Goal: Information Seeking & Learning: Learn about a topic

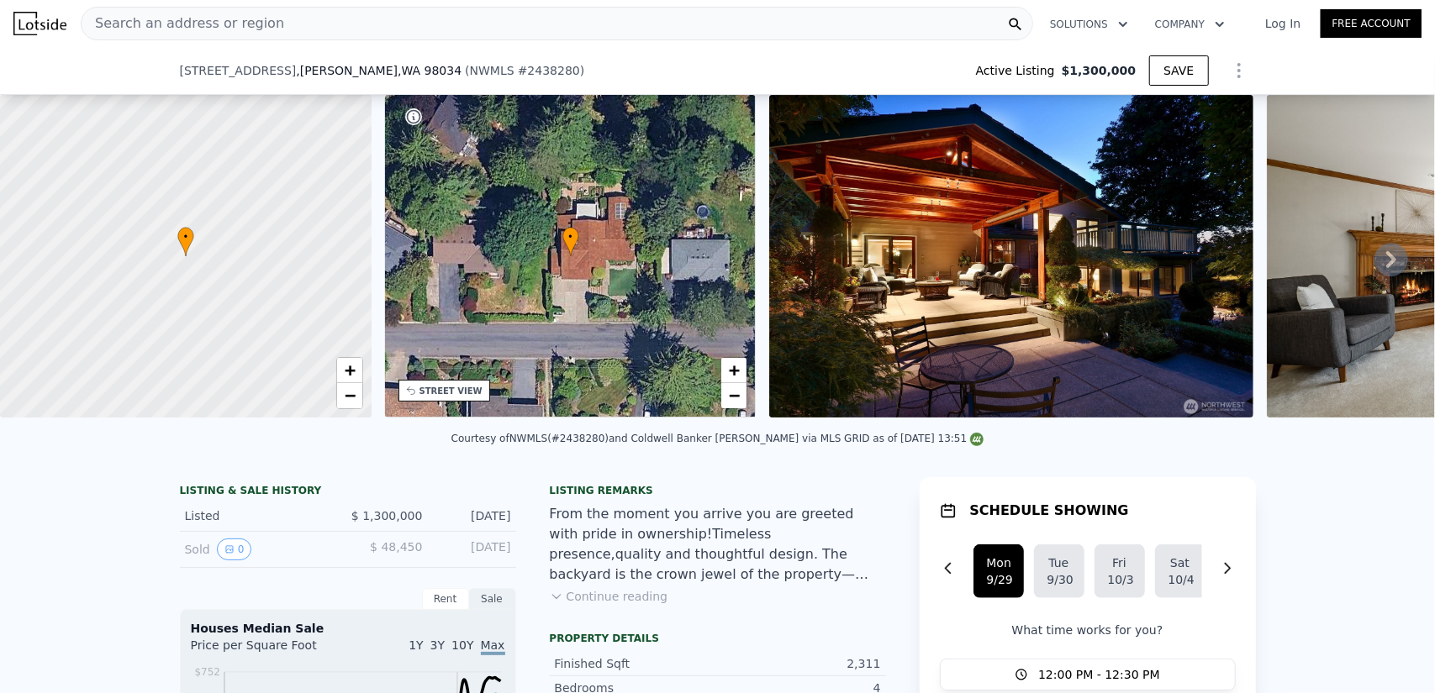
scroll to position [245, 0]
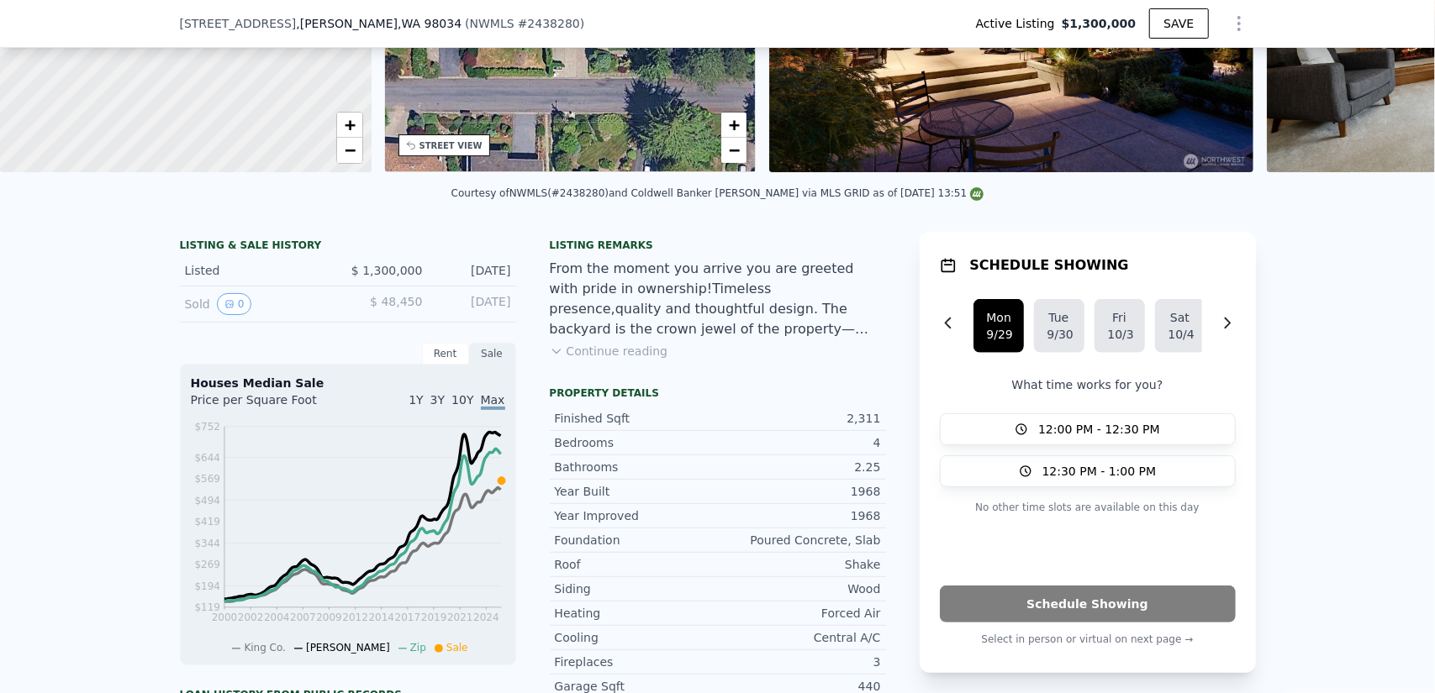
click at [458, 407] on span "10Y" at bounding box center [462, 399] width 22 height 13
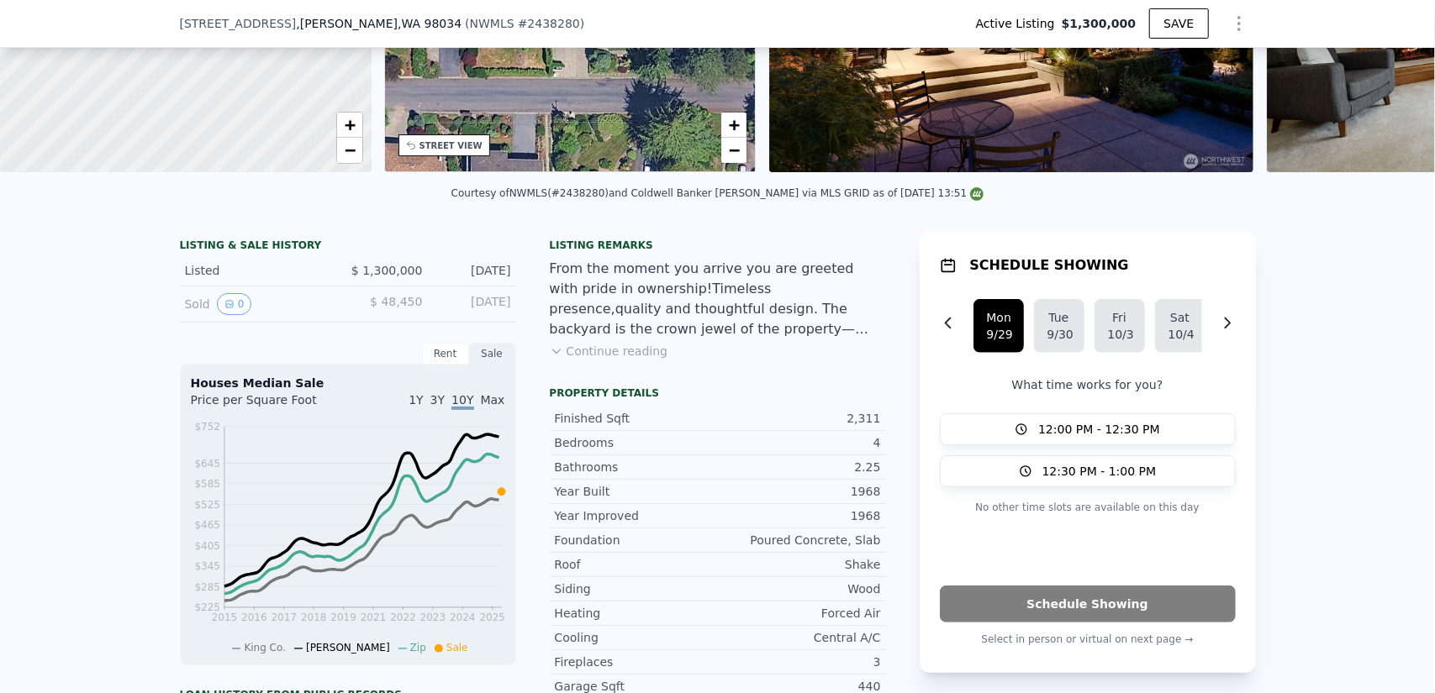
click at [484, 407] on span "Max" at bounding box center [493, 399] width 24 height 13
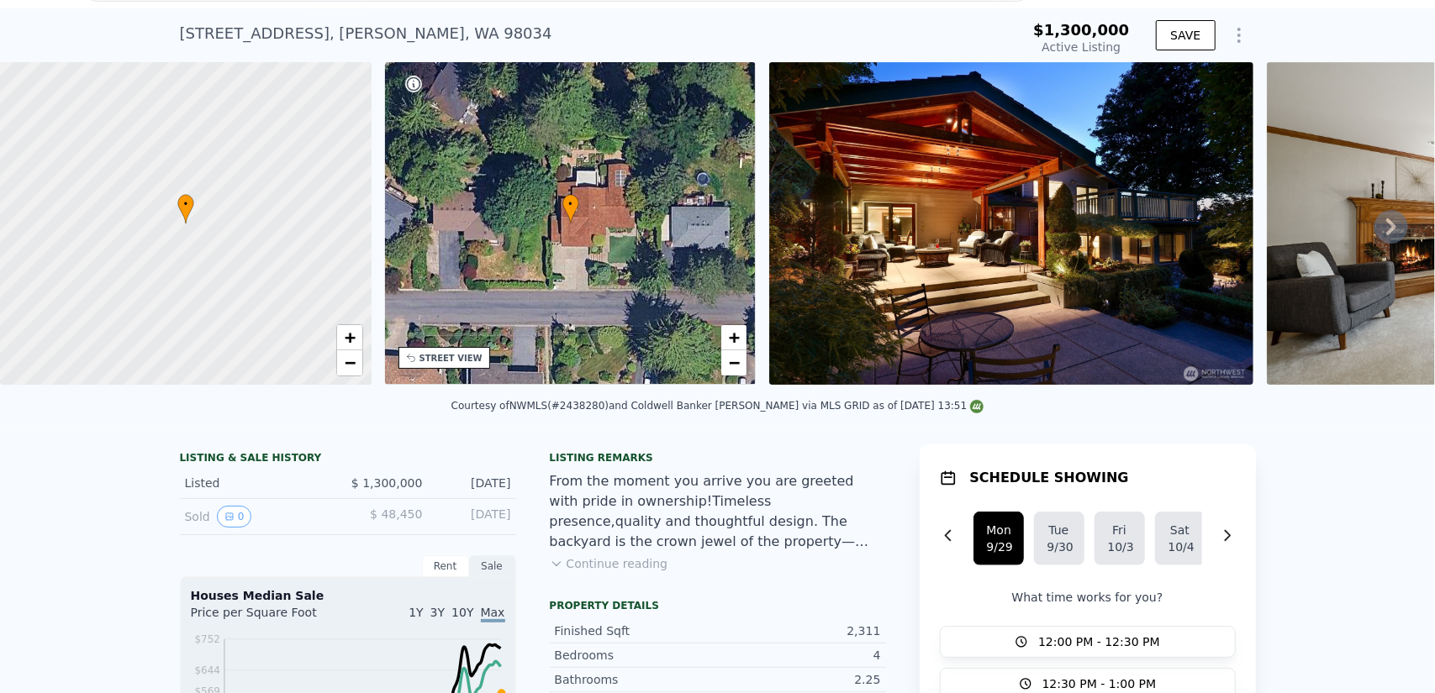
scroll to position [6, 0]
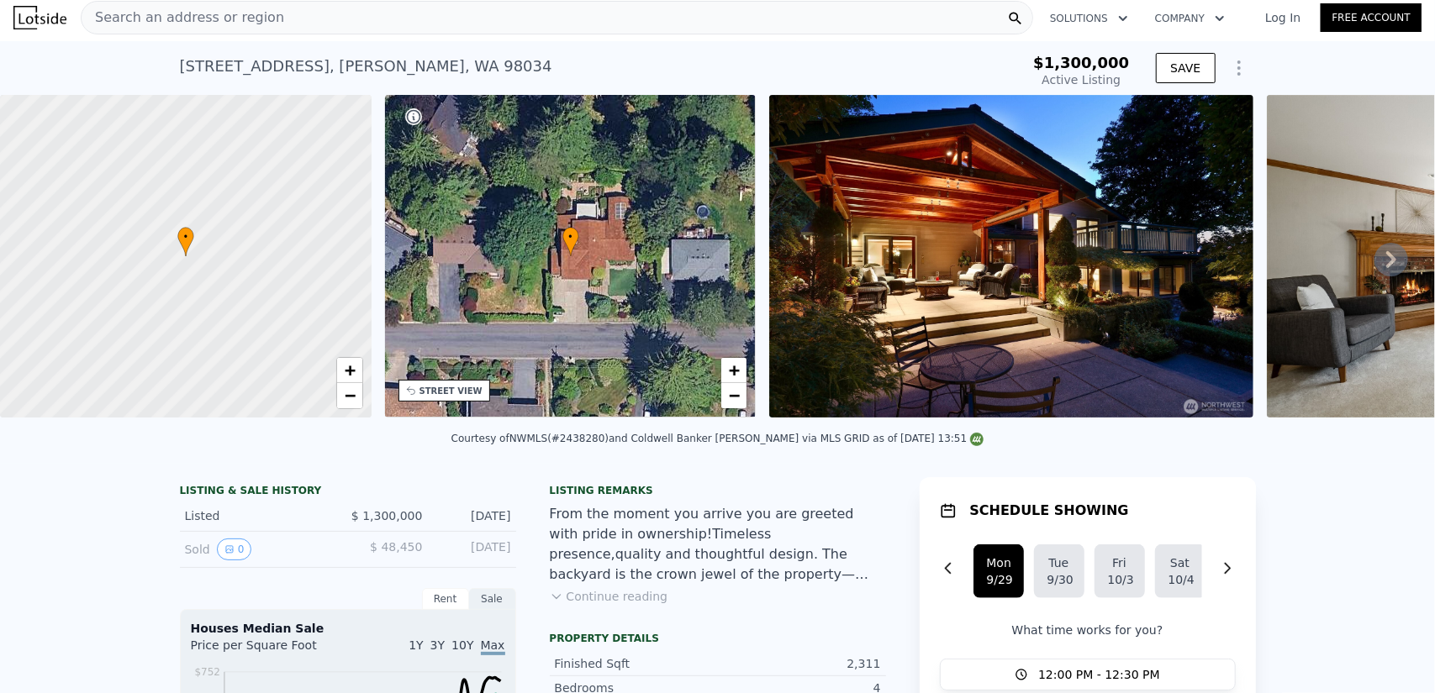
click at [636, 603] on button "Continue reading" at bounding box center [609, 596] width 118 height 17
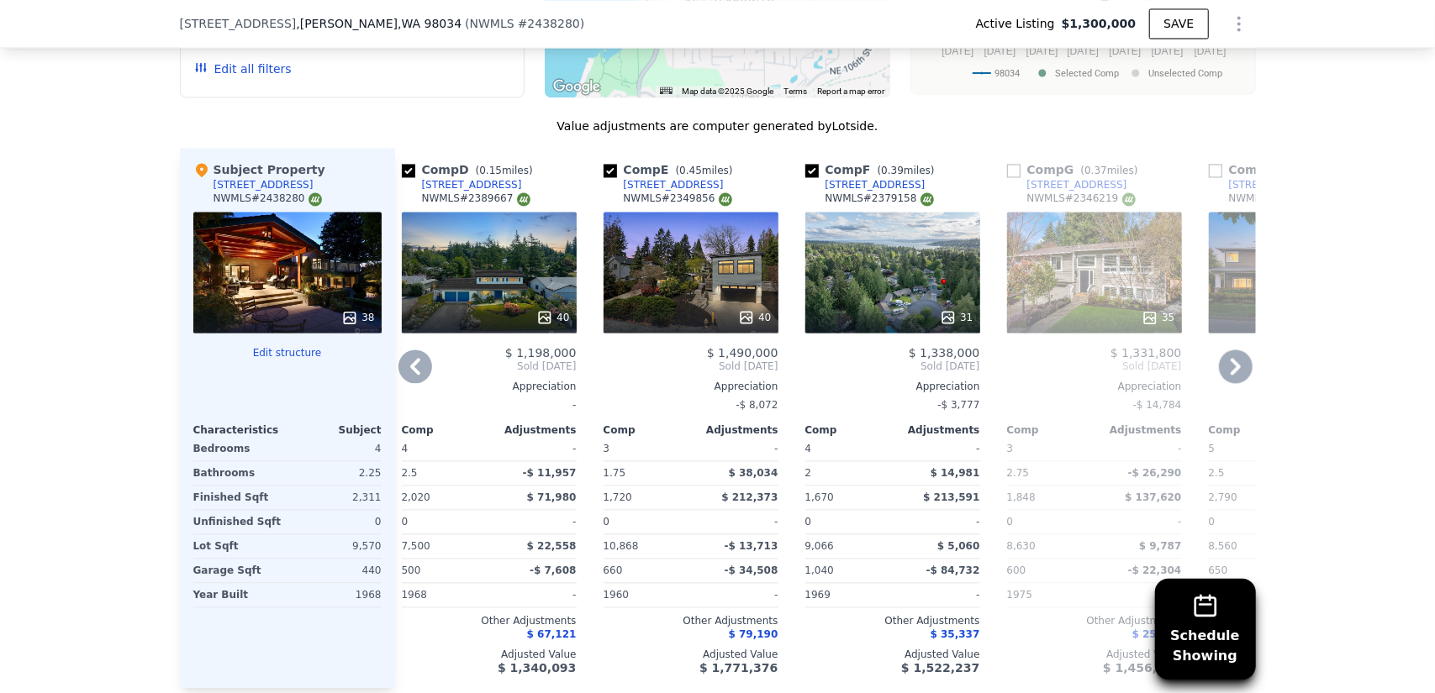
scroll to position [2185, 0]
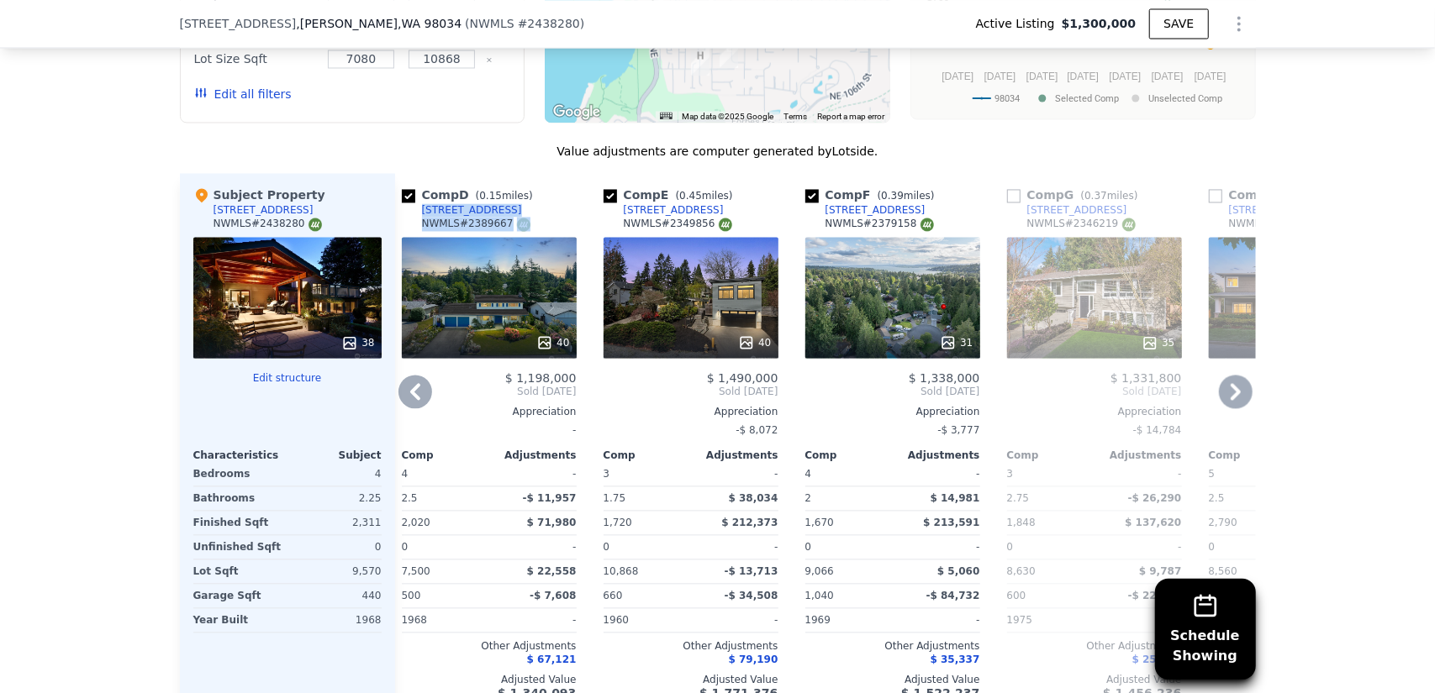
drag, startPoint x: 529, startPoint y: 152, endPoint x: 407, endPoint y: 140, distance: 123.3
click at [407, 187] on div "Comp D ( 0.15 miles) [STREET_ADDRESS] # 2389667" at bounding box center [489, 212] width 175 height 50
copy div "[STREET_ADDRESS] # 2389667"
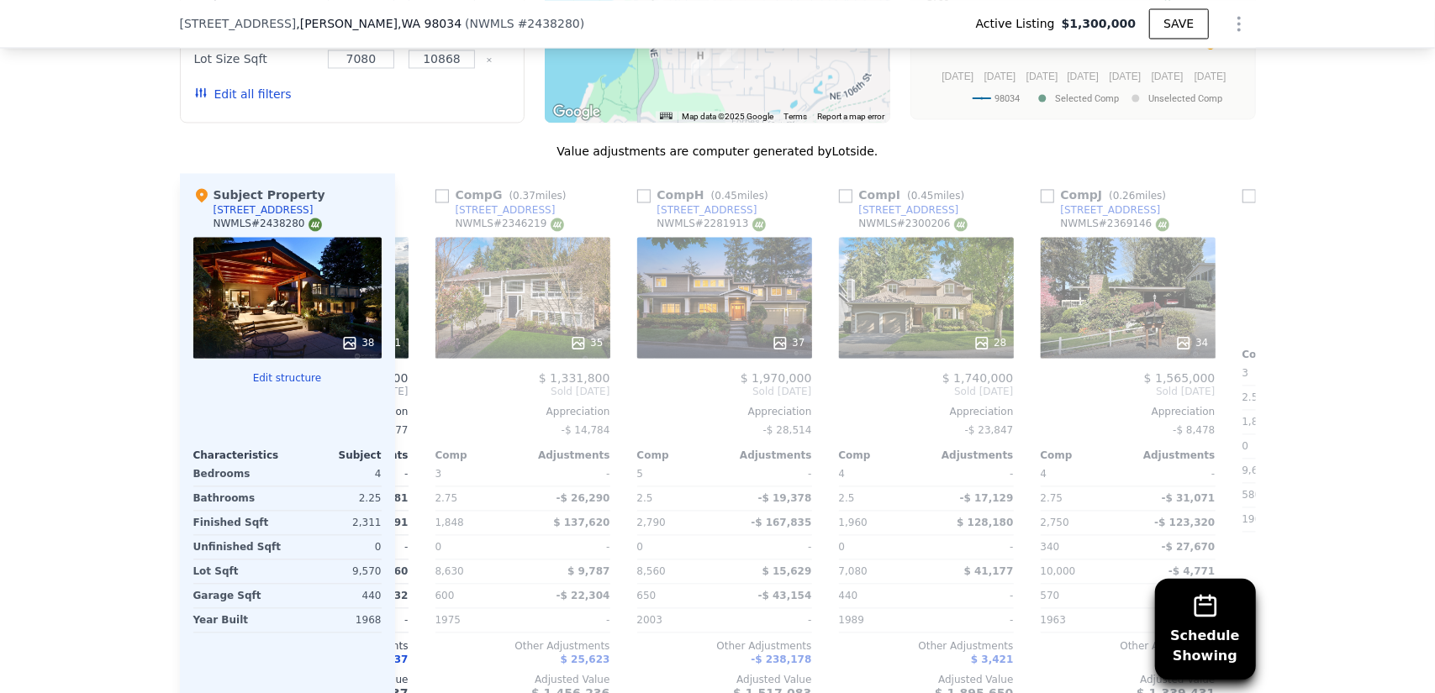
scroll to position [0, 1600]
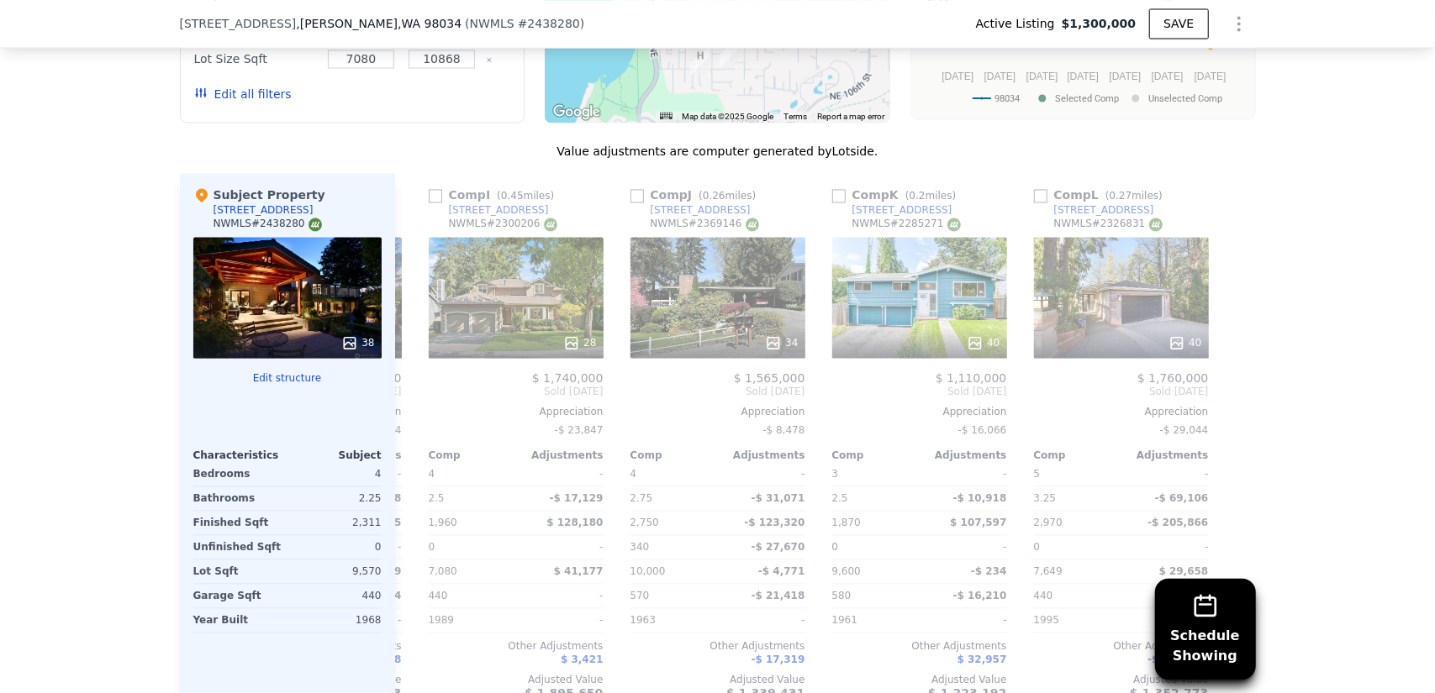
click at [1381, 550] on div "Schedule Showing We found 12 sales that match your search Listings provided by …" at bounding box center [717, 262] width 1435 height 964
drag, startPoint x: 893, startPoint y: 255, endPoint x: 1266, endPoint y: 349, distance: 384.8
click at [1295, 329] on div "Schedule Showing We found 12 sales that match your search Listings provided by …" at bounding box center [717, 262] width 1435 height 964
click at [882, 237] on div "40" at bounding box center [919, 297] width 175 height 121
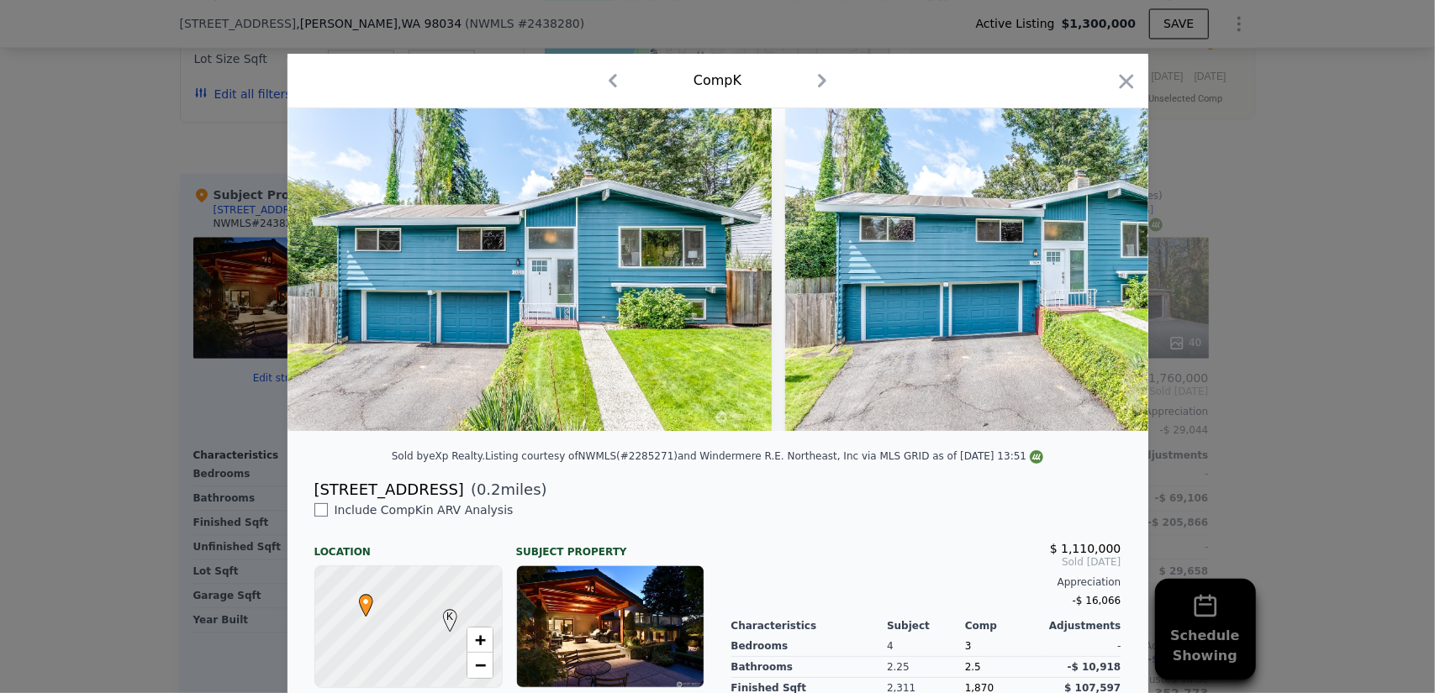
drag, startPoint x: 531, startPoint y: 498, endPoint x: 300, endPoint y: 504, distance: 231.2
click at [301, 502] on div "[STREET_ADDRESS] ( 0.2 miles)" at bounding box center [718, 490] width 834 height 24
copy div "[STREET_ADDRESS] ( 0.2 miles)"
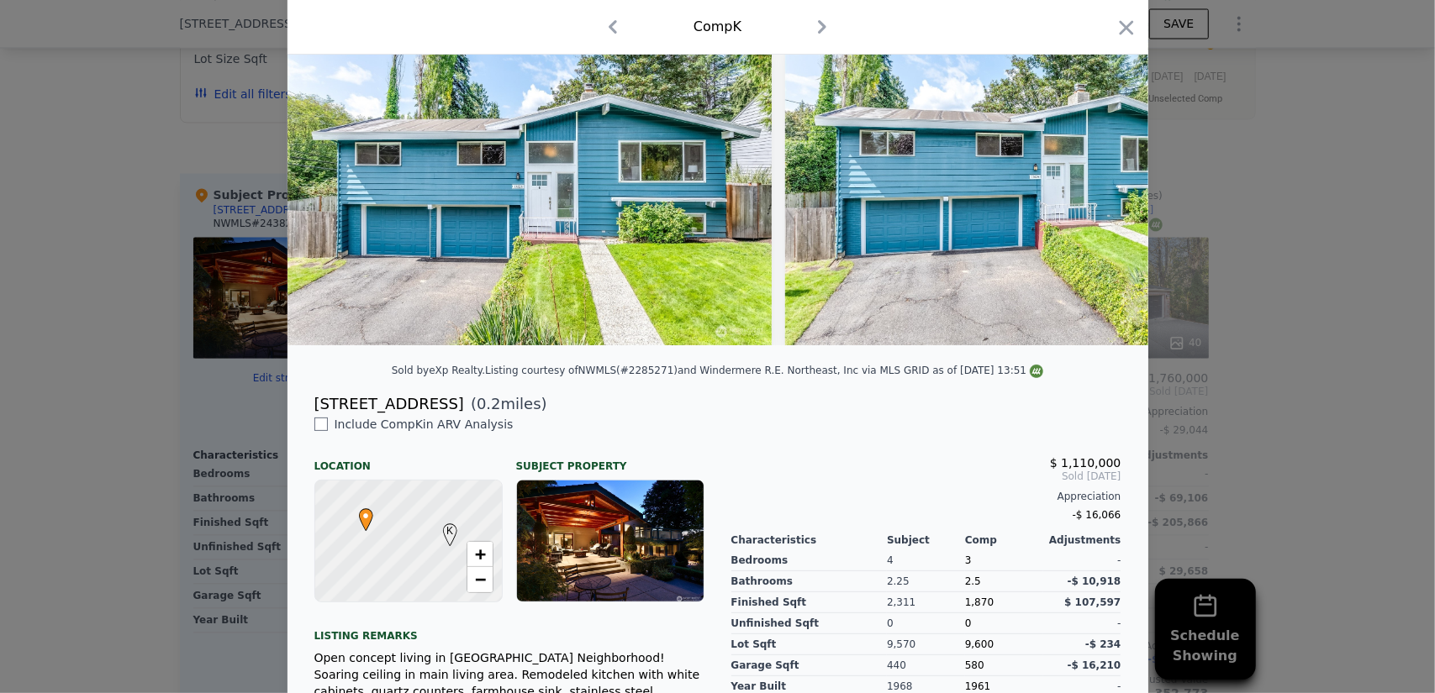
scroll to position [168, 0]
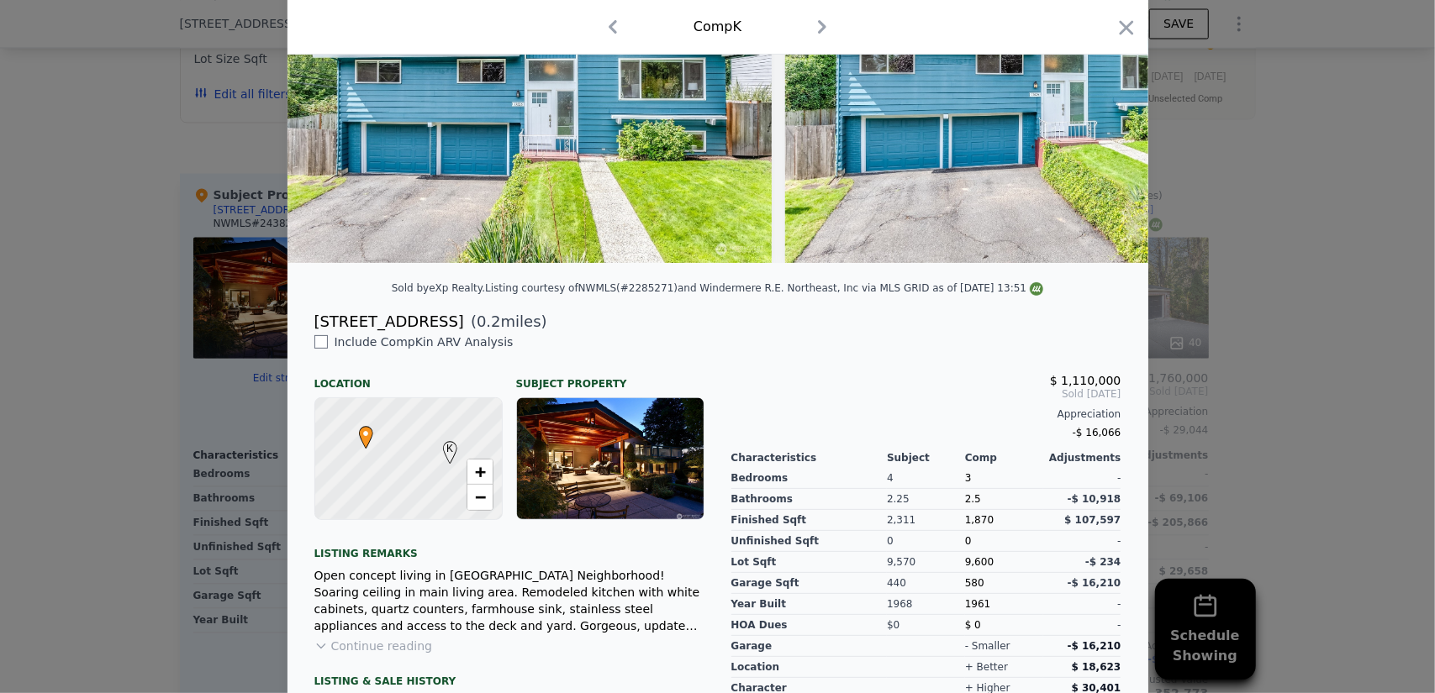
click at [535, 363] on div "Include Comp K in ARV Analysis Location Subject Property K • + − Listing remark…" at bounding box center [509, 572] width 417 height 477
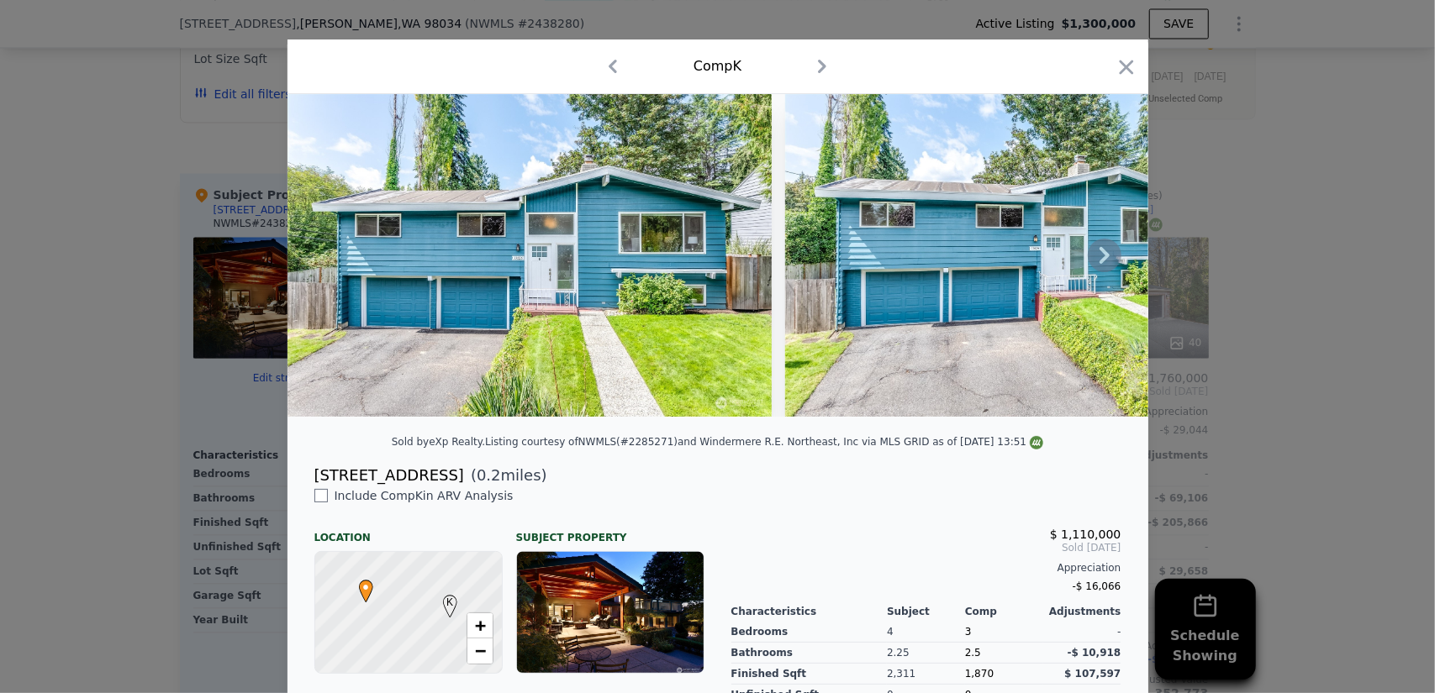
scroll to position [0, 0]
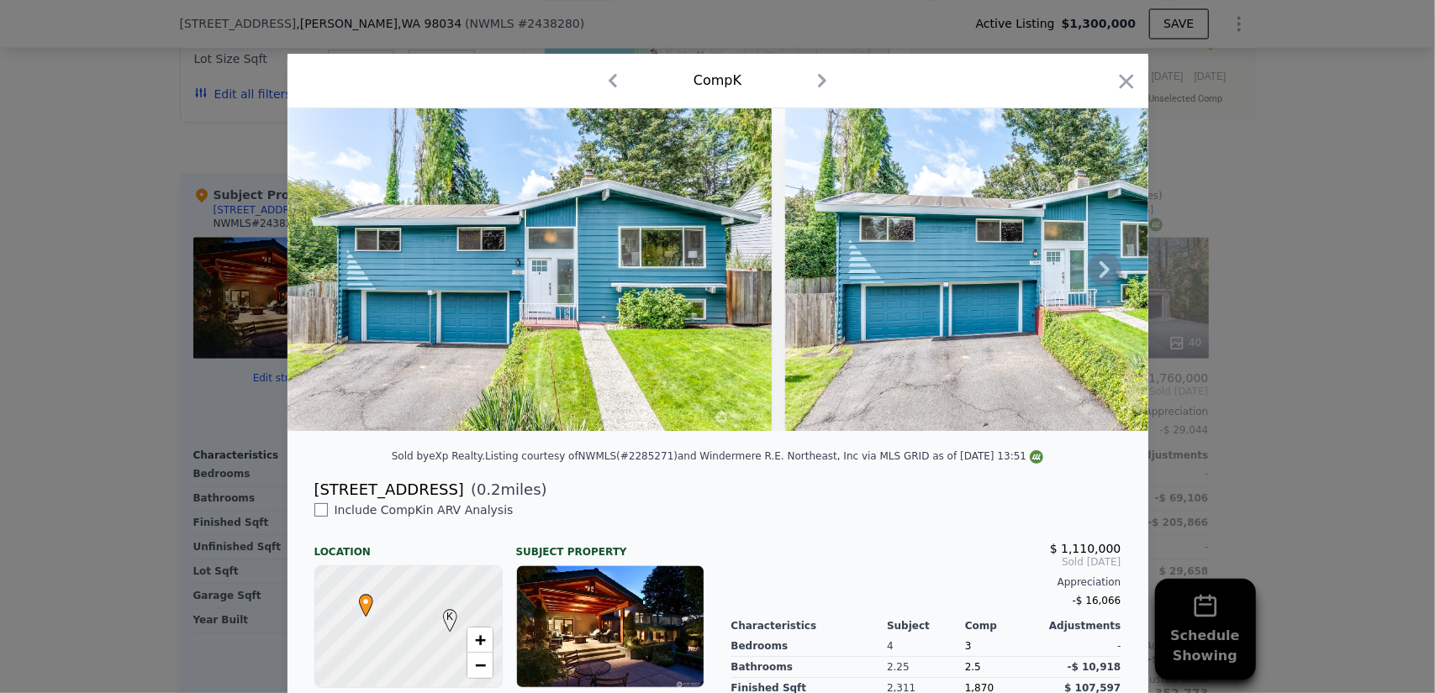
click at [536, 294] on img at bounding box center [529, 269] width 484 height 323
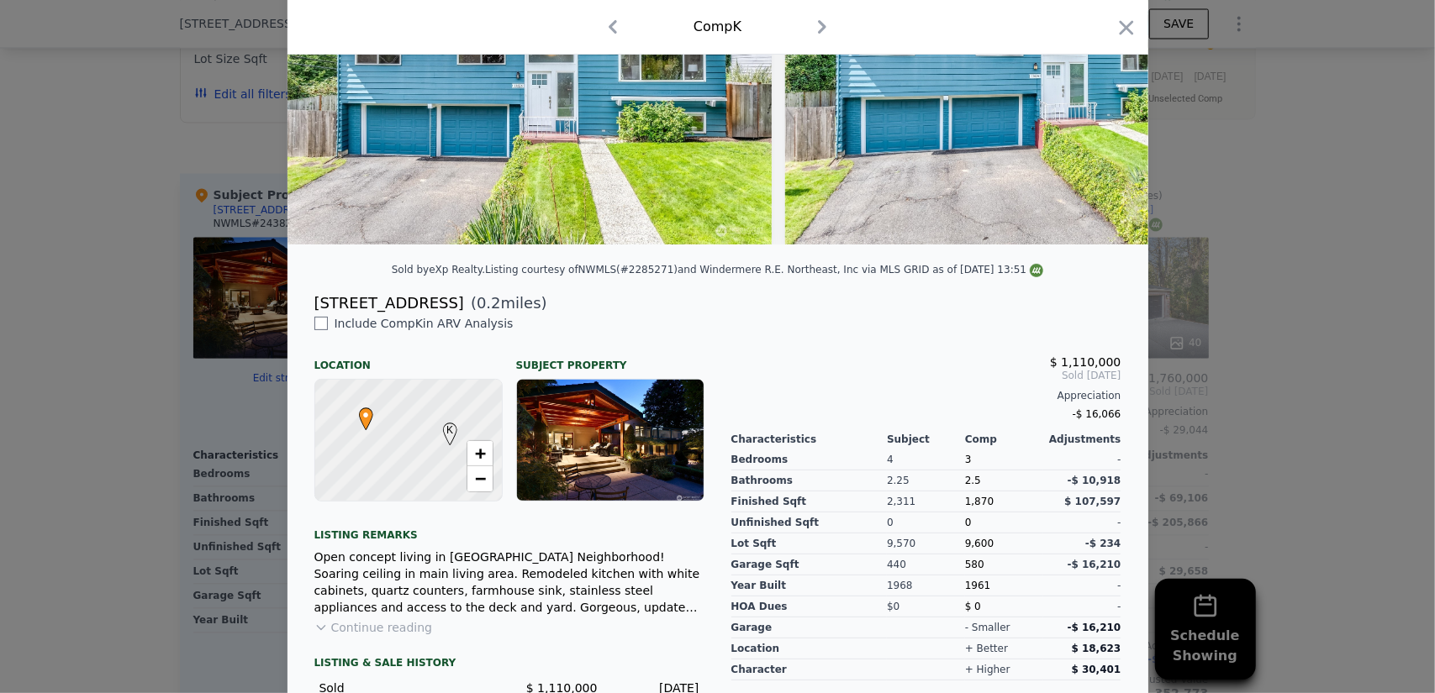
scroll to position [309, 0]
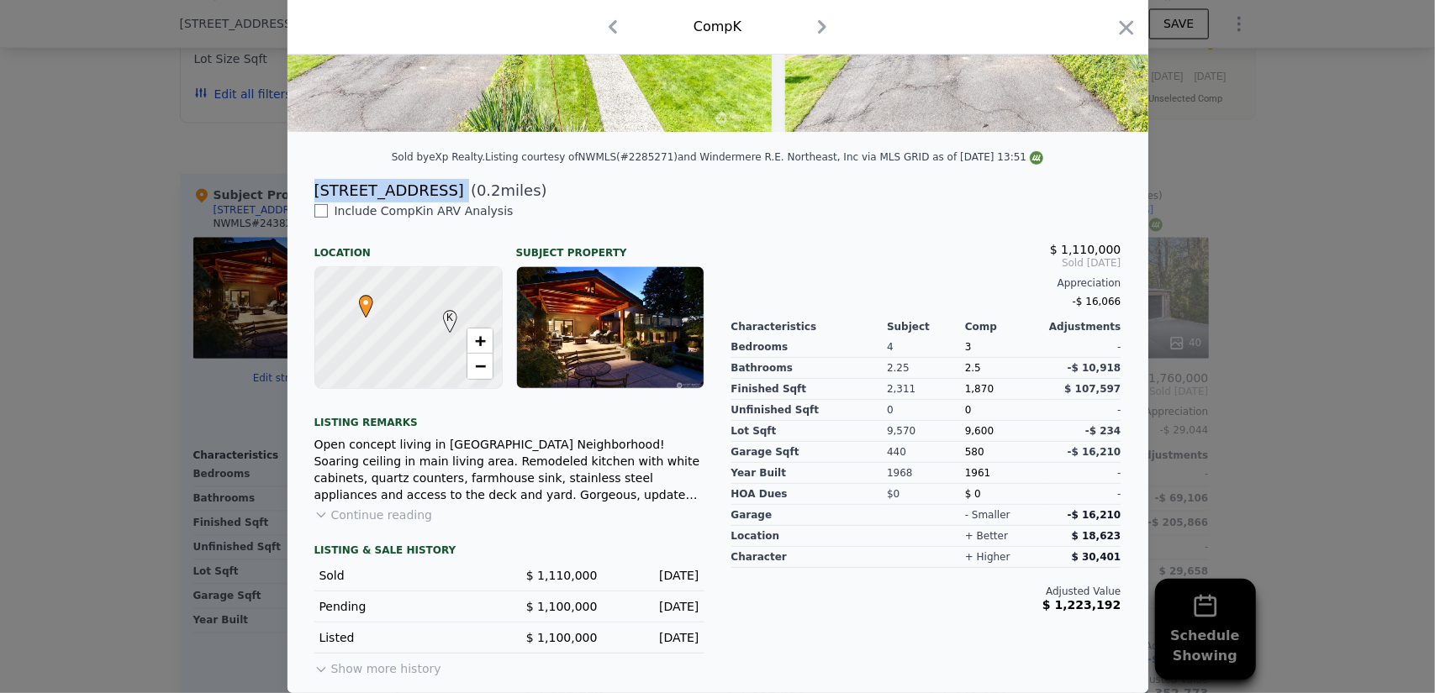
drag, startPoint x: 439, startPoint y: 192, endPoint x: 298, endPoint y: 192, distance: 141.2
click at [301, 192] on div "[STREET_ADDRESS] ( 0.2 miles)" at bounding box center [718, 191] width 834 height 24
copy div "[STREET_ADDRESS]"
click at [111, 161] on div at bounding box center [717, 346] width 1435 height 693
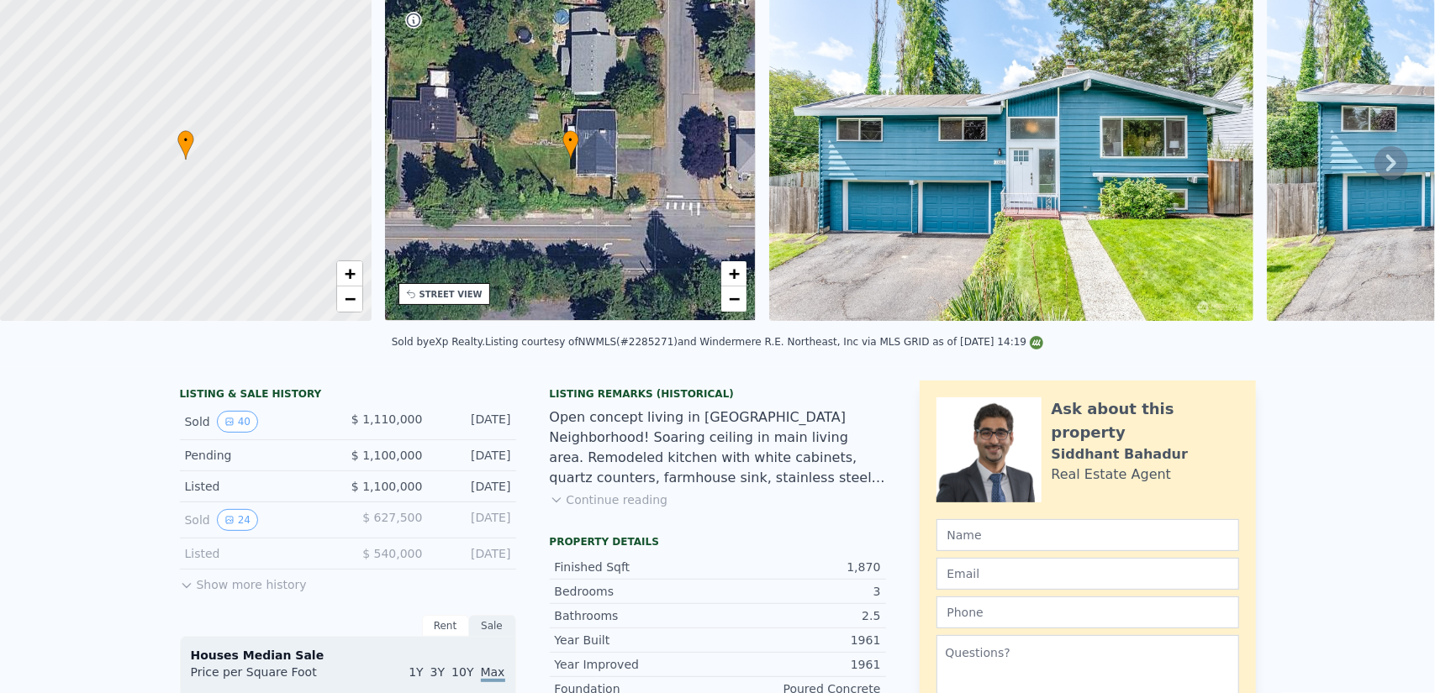
scroll to position [6, 0]
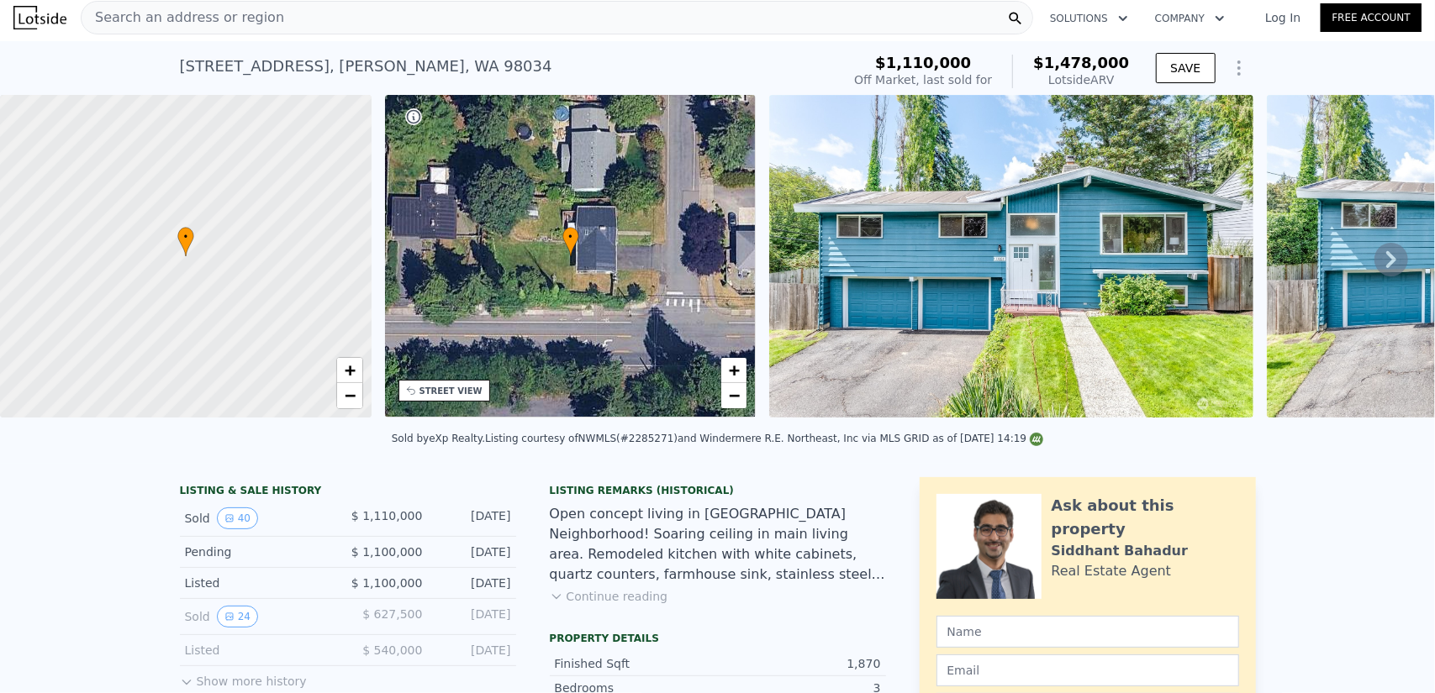
click at [457, 398] on div "STREET VIEW" at bounding box center [444, 391] width 92 height 22
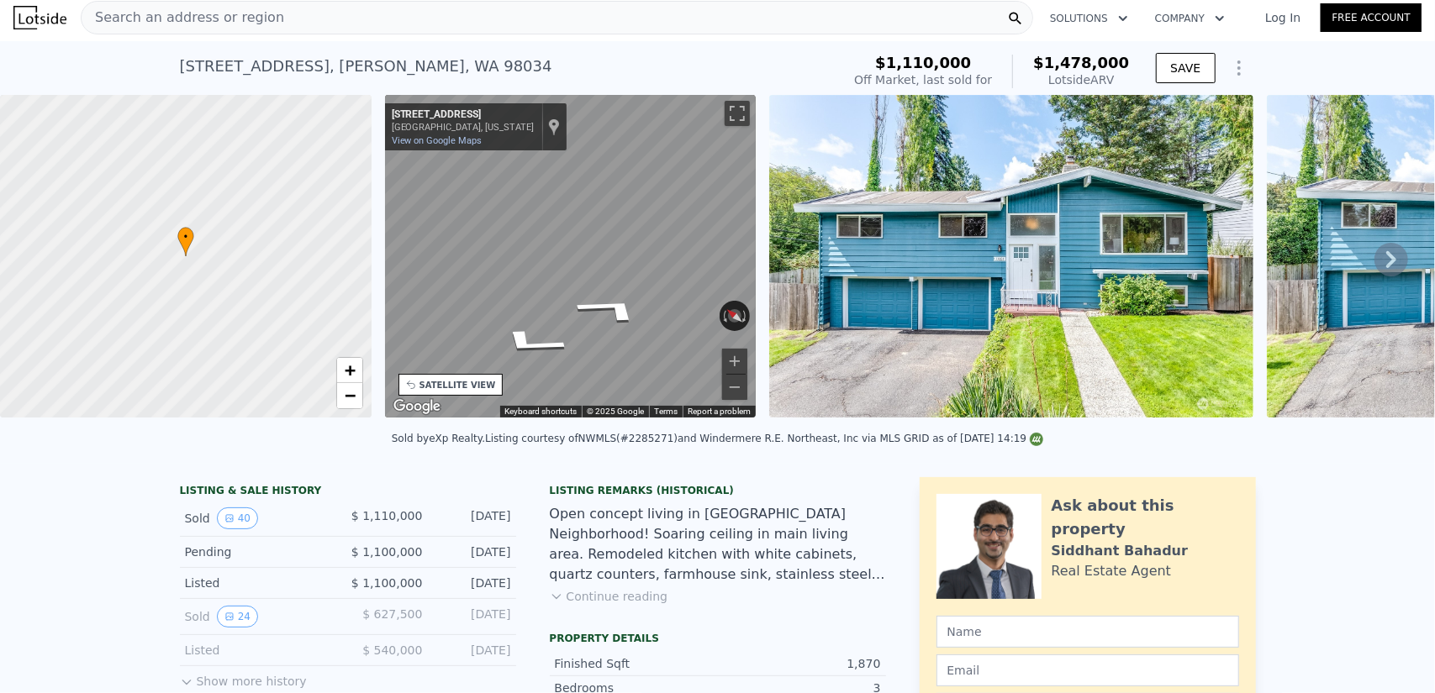
click at [270, 261] on div "• + − • + − STREET VIEW ← Move left → Move right ↑ Move up ↓ Move down + Zoom i…" at bounding box center [717, 259] width 1435 height 329
click at [329, 245] on div "• + − • + − STREET VIEW ← Move left → Move right ↑ Move up ↓ Move down + Zoom i…" at bounding box center [717, 259] width 1435 height 329
click at [370, 240] on div "• + − • + − STREET VIEW ← Move left → Move right ↑ Move up ↓ Move down + Zoom i…" at bounding box center [717, 259] width 1435 height 329
click at [442, 380] on div "SATELLITE VIEW" at bounding box center [457, 385] width 76 height 13
